Goal: Information Seeking & Learning: Check status

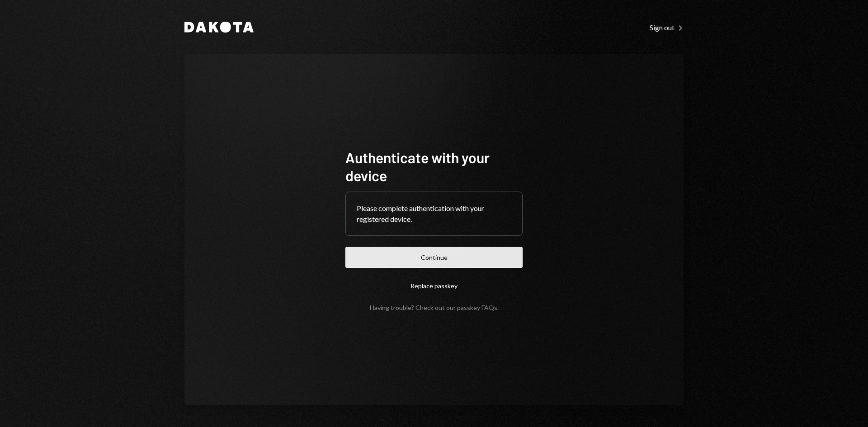
click at [442, 263] on button "Continue" at bounding box center [433, 257] width 177 height 21
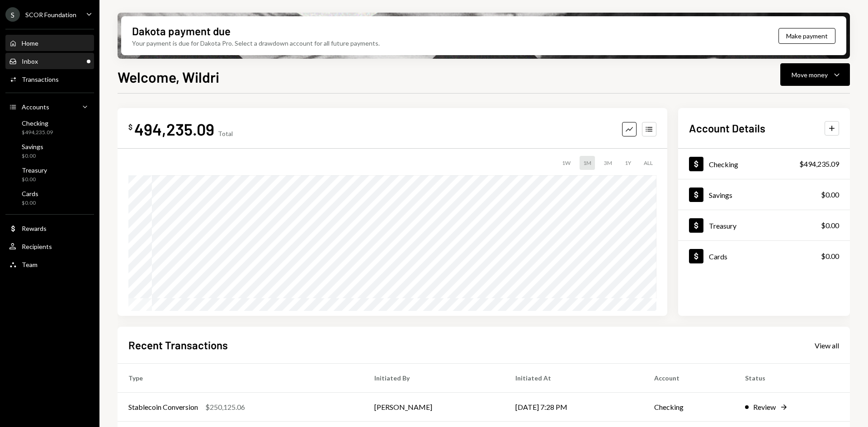
click at [33, 58] on div "Inbox" at bounding box center [30, 61] width 16 height 8
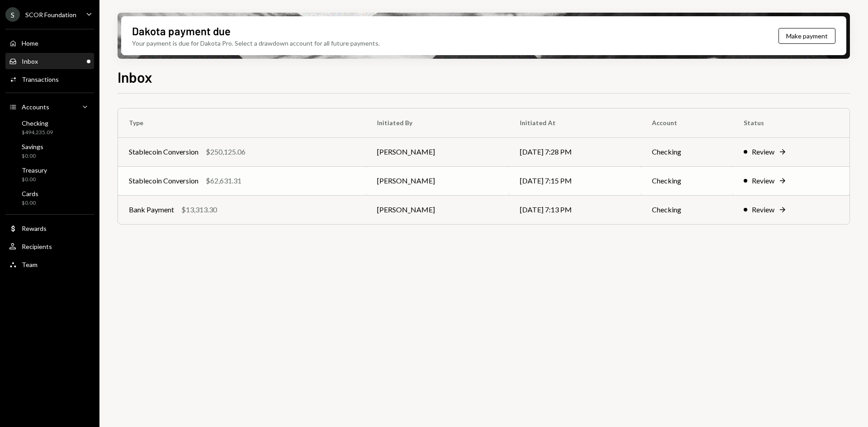
click at [332, 173] on td "Stablecoin Conversion $62,631.31" at bounding box center [242, 180] width 248 height 29
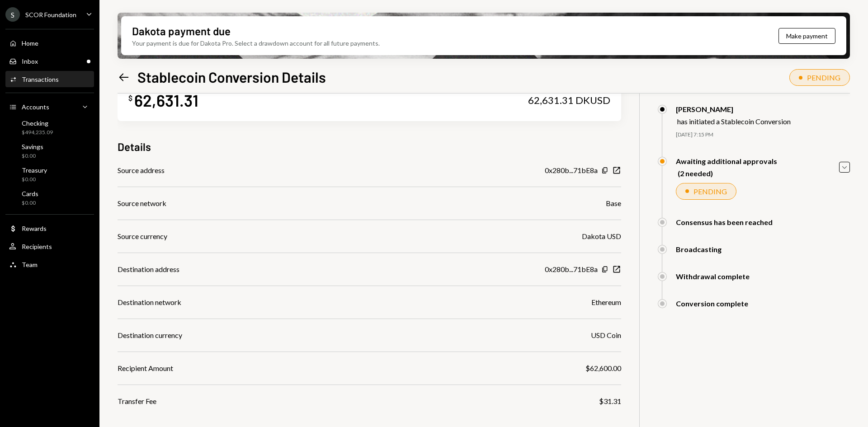
scroll to position [45, 0]
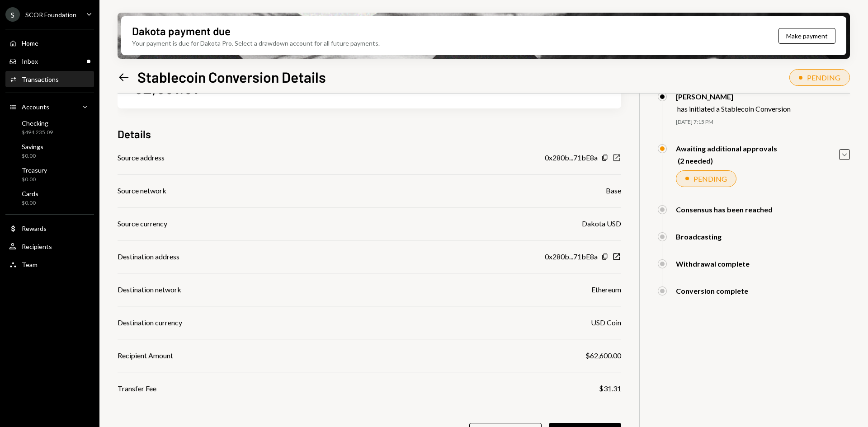
click at [617, 159] on icon "New Window" at bounding box center [616, 157] width 9 height 9
click at [616, 254] on icon "New Window" at bounding box center [616, 256] width 9 height 9
click at [846, 150] on icon "Caret Down" at bounding box center [844, 155] width 10 height 10
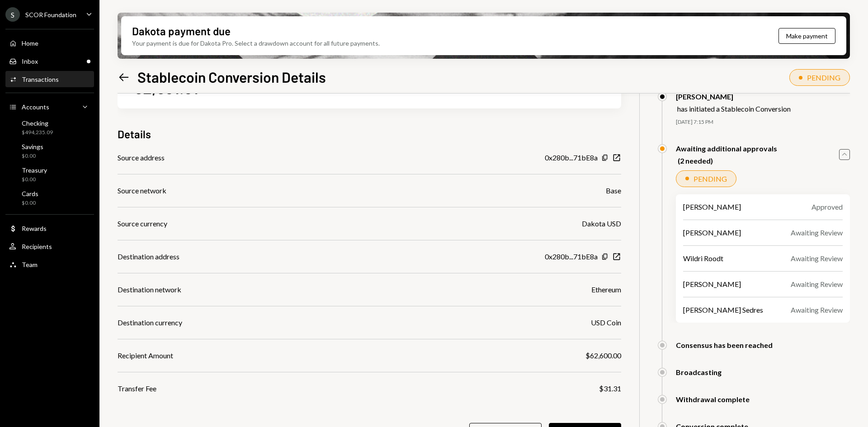
click at [845, 153] on icon "Caret Up" at bounding box center [844, 155] width 10 height 10
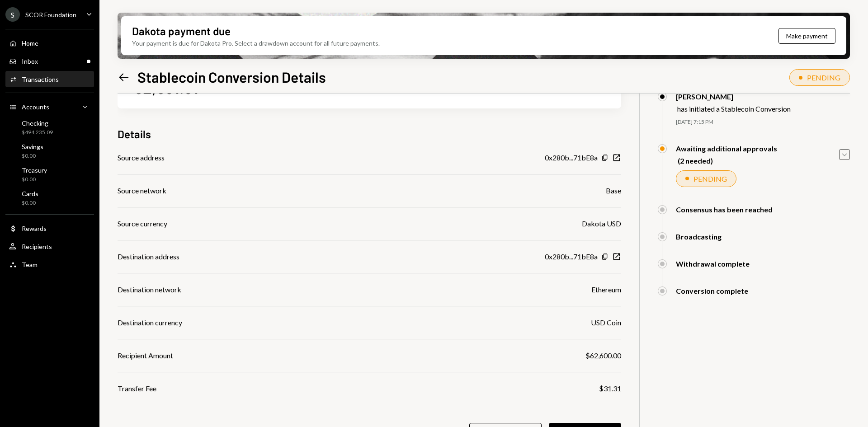
scroll to position [0, 0]
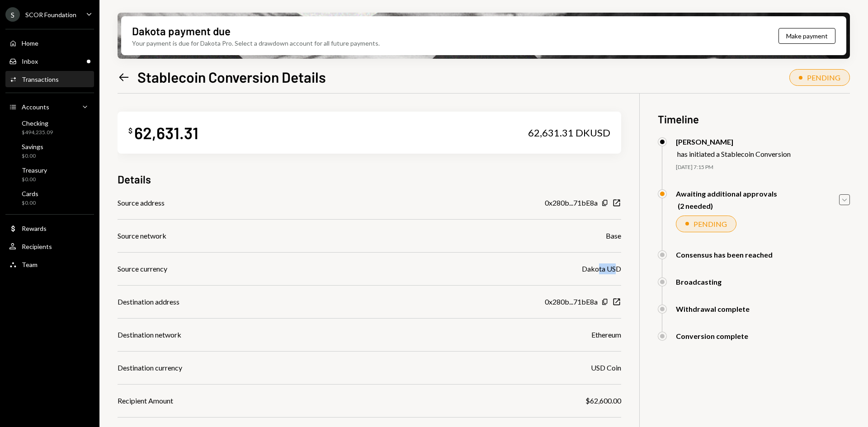
drag, startPoint x: 597, startPoint y: 269, endPoint x: 615, endPoint y: 269, distance: 17.6
click at [615, 269] on div "Dakota USD" at bounding box center [601, 269] width 39 height 11
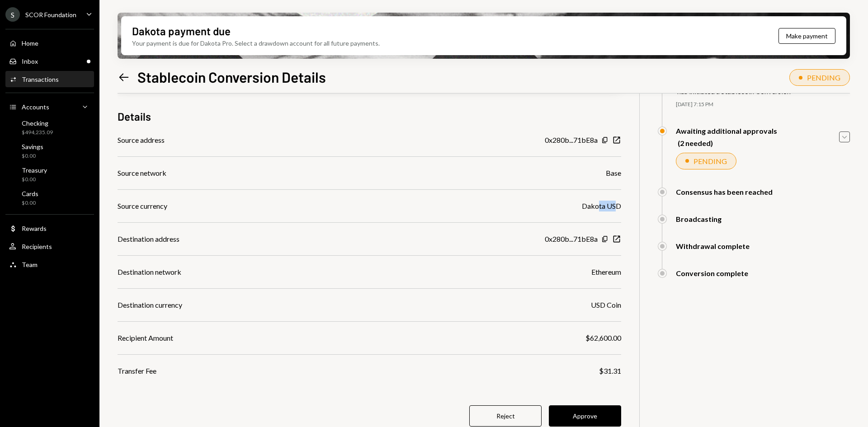
scroll to position [72, 0]
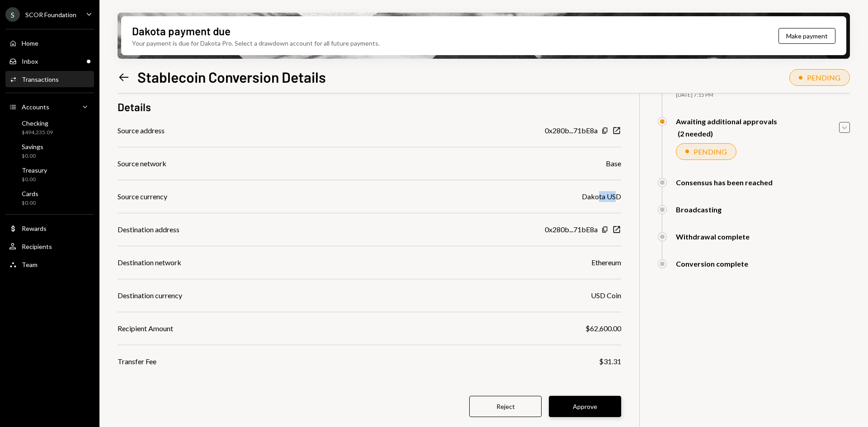
click at [593, 405] on button "Approve" at bounding box center [585, 406] width 72 height 21
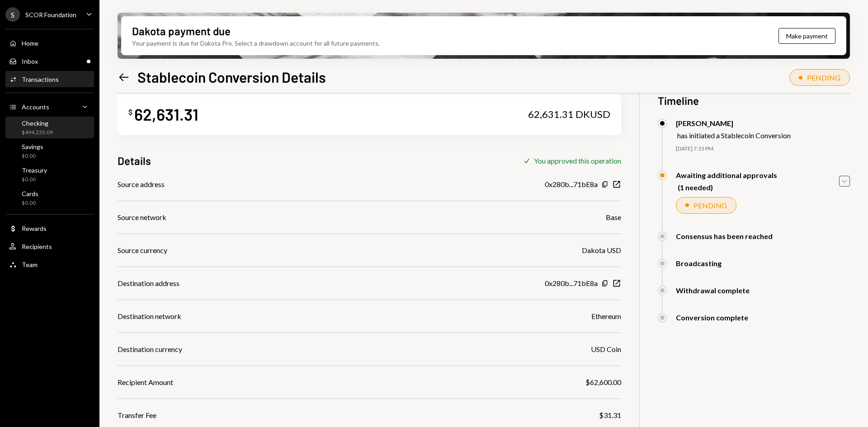
scroll to position [0, 0]
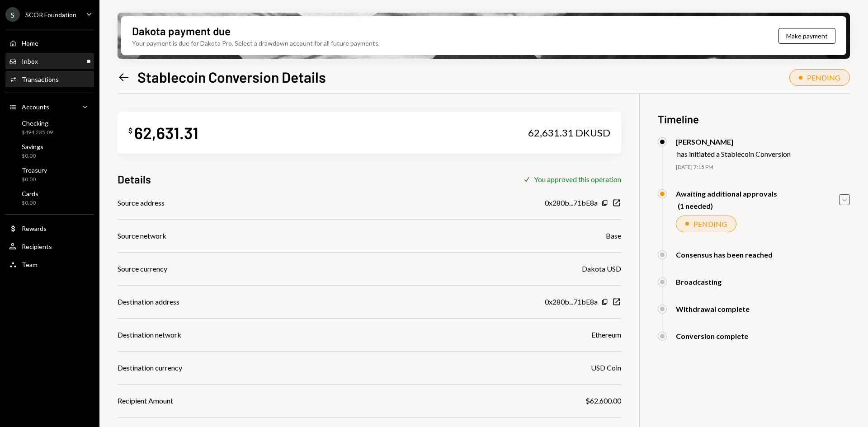
click at [62, 55] on div "Inbox Inbox" at bounding box center [49, 61] width 81 height 15
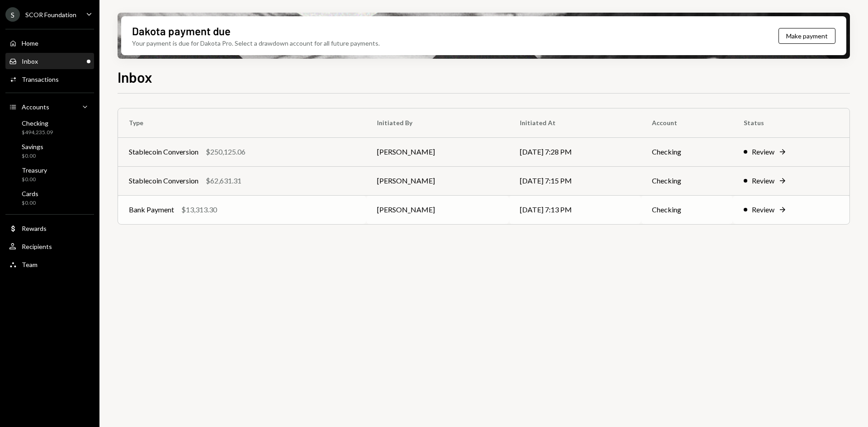
click at [306, 211] on div "Bank Payment $13,313.30" at bounding box center [242, 209] width 226 height 11
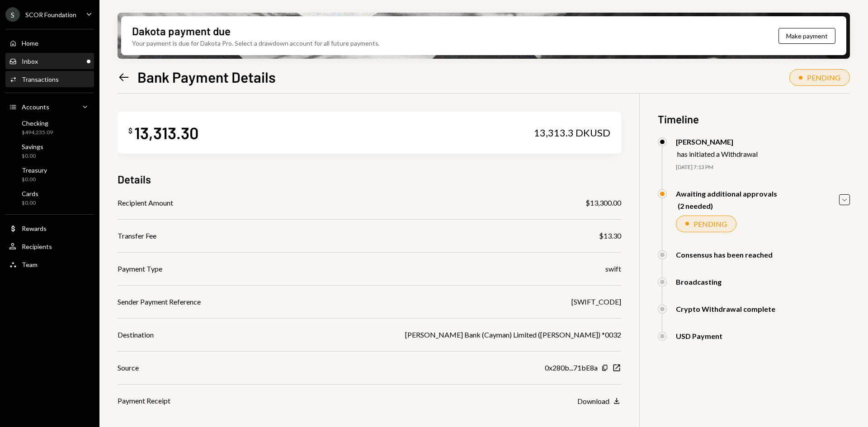
click at [44, 61] on div "Inbox Inbox" at bounding box center [49, 61] width 81 height 8
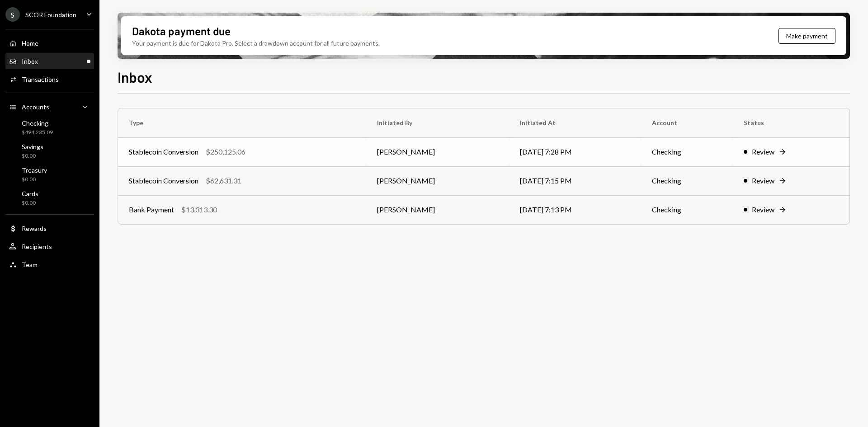
click at [306, 154] on div "Stablecoin Conversion $250,125.06" at bounding box center [242, 151] width 226 height 11
